Goal: Information Seeking & Learning: Learn about a topic

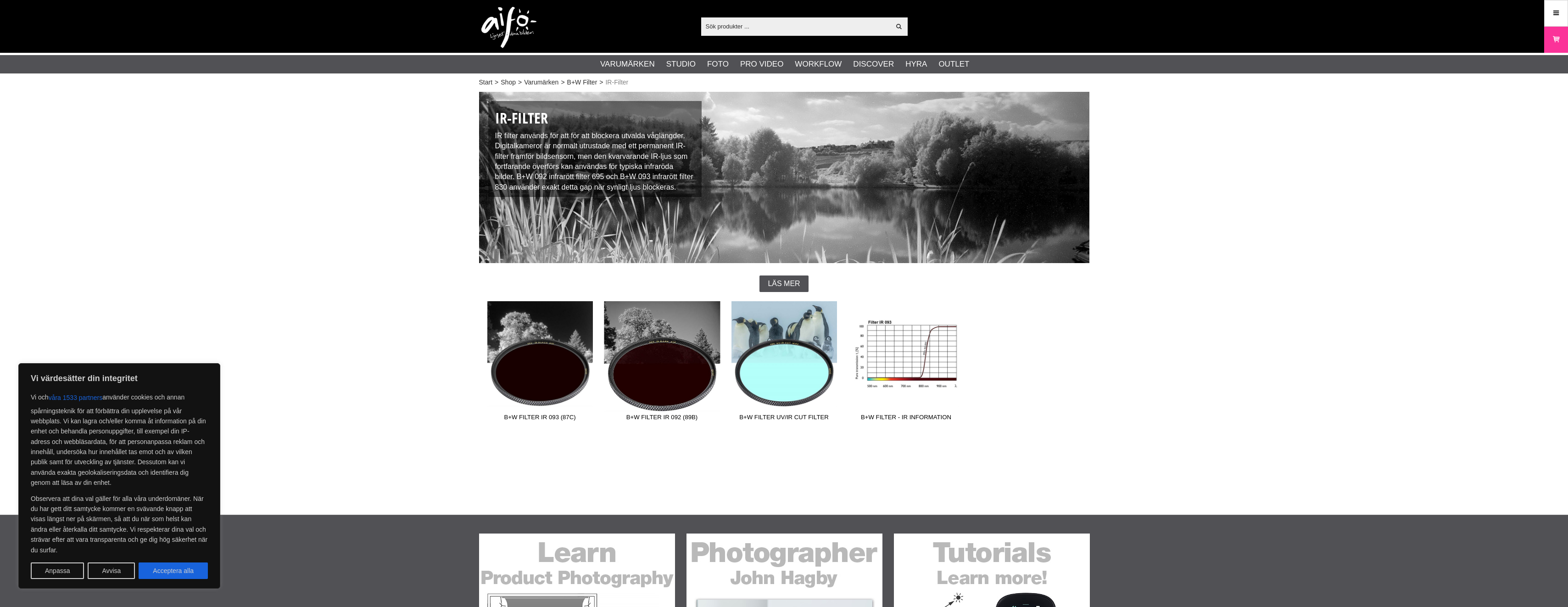
click at [654, 356] on link "B+W Filter IR 092 (89B)" at bounding box center [662, 363] width 122 height 124
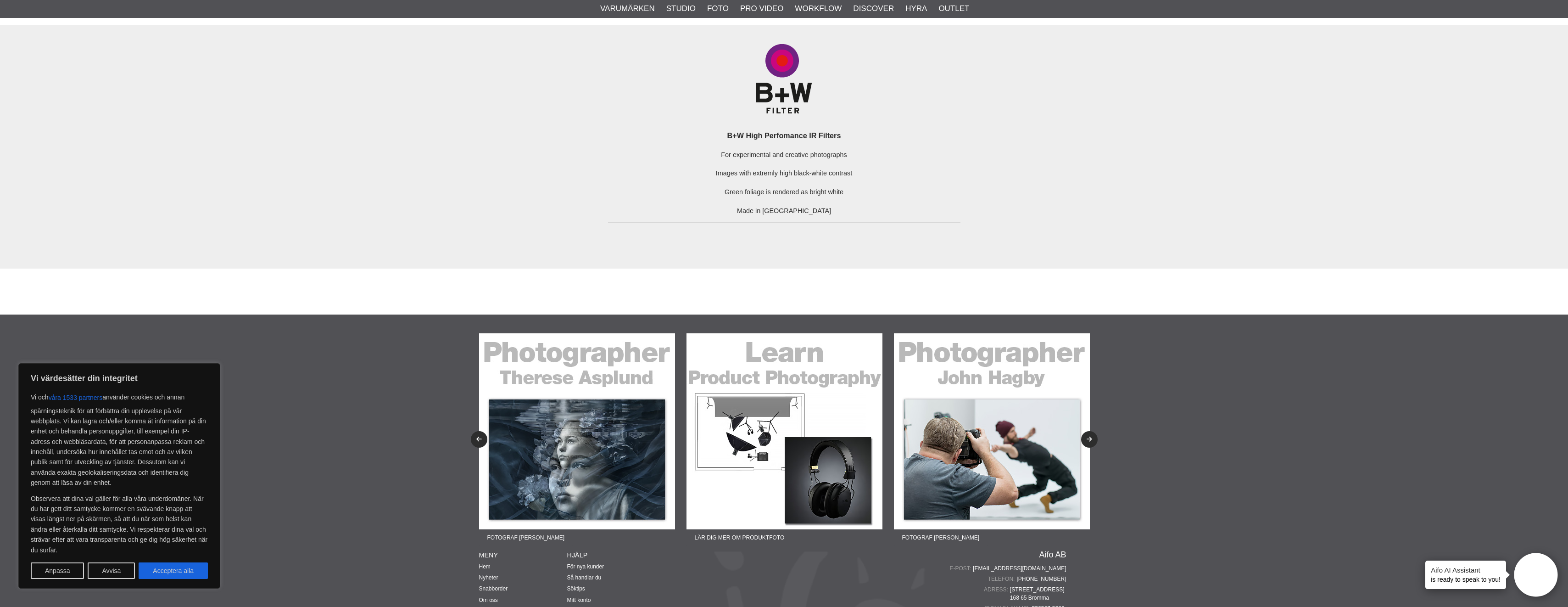
scroll to position [1515, 0]
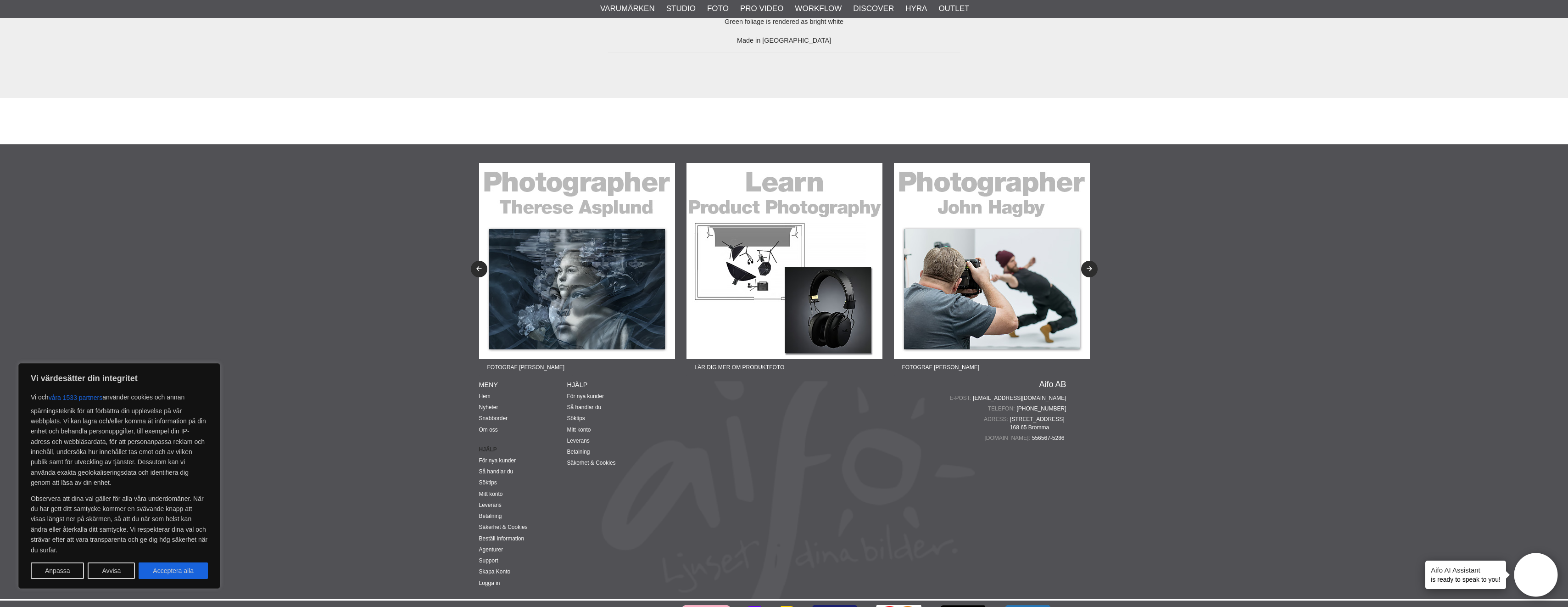
click at [744, 334] on img at bounding box center [784, 260] width 196 height 196
